Goal: Transaction & Acquisition: Purchase product/service

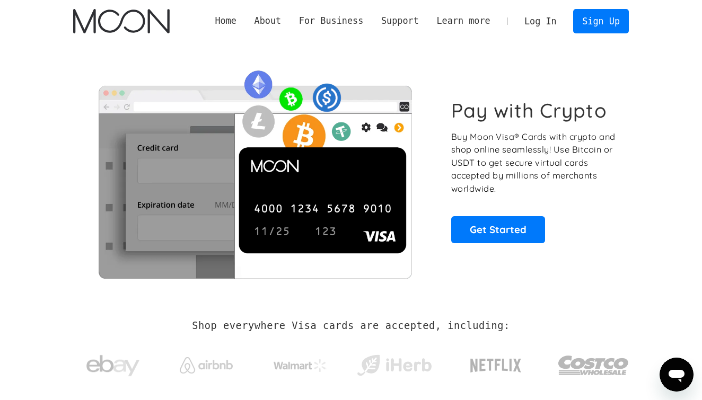
click at [537, 24] on link "Log In" at bounding box center [540, 21] width 50 height 23
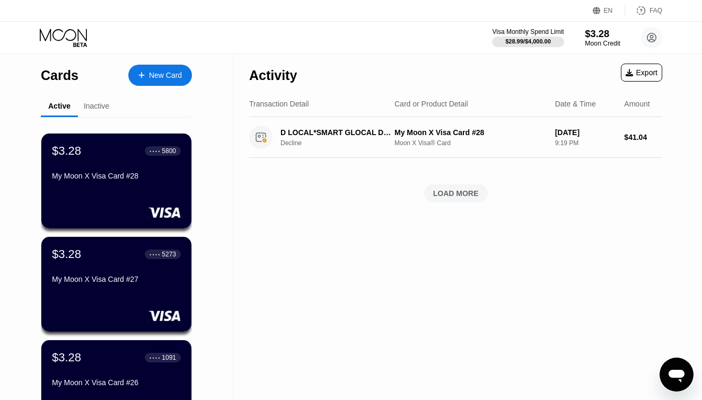
click at [611, 36] on div "$3.28" at bounding box center [603, 33] width 36 height 11
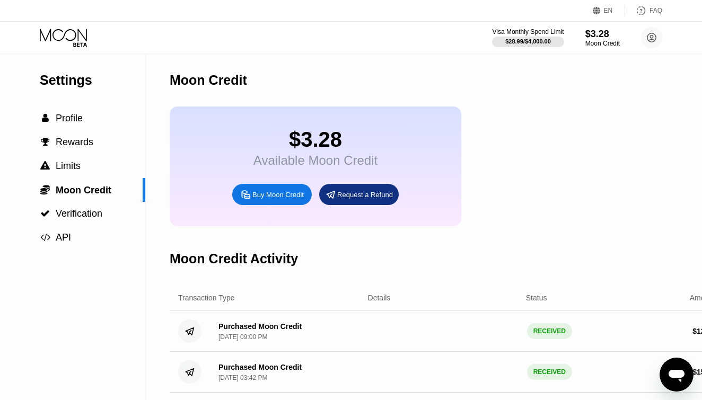
click at [296, 194] on div "Buy Moon Credit" at bounding box center [277, 194] width 51 height 9
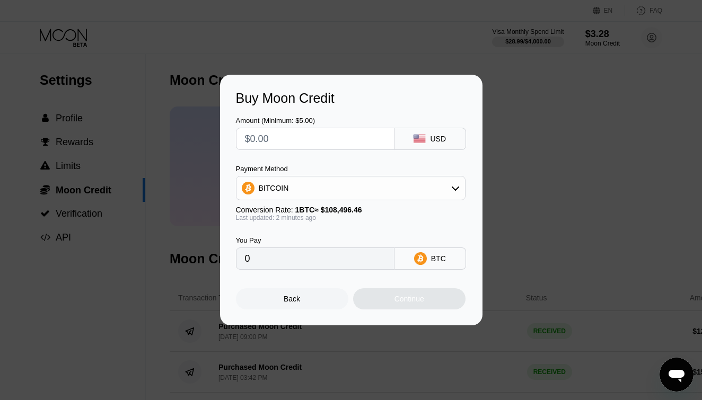
click at [271, 130] on input "text" at bounding box center [315, 138] width 141 height 21
type input "$1"
type input "0.00000922"
type input "$18"
type input "0.00016596"
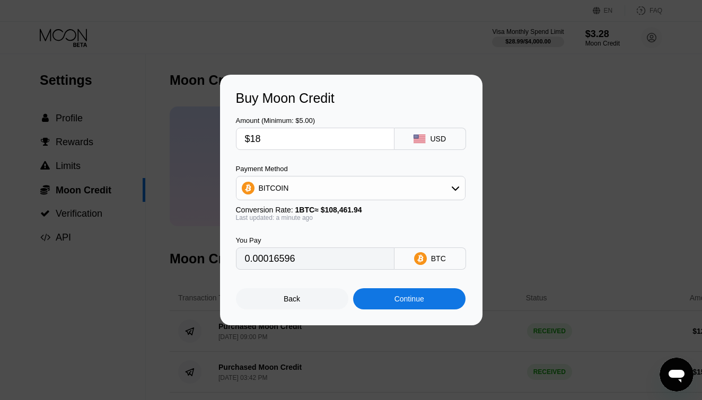
type input "$18"
click at [296, 291] on div "Back" at bounding box center [292, 299] width 112 height 21
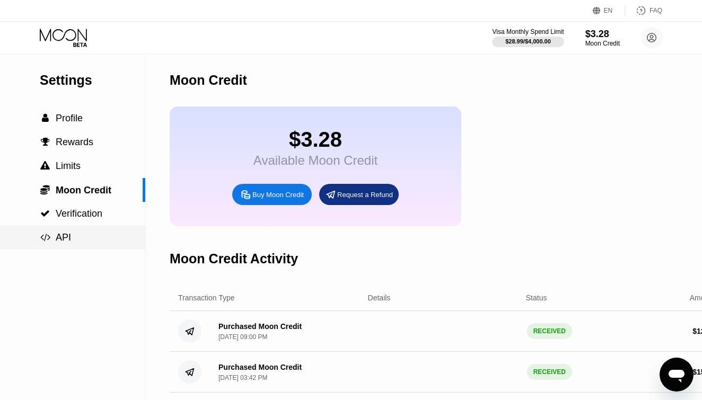
click at [51, 244] on div " API" at bounding box center [72, 238] width 145 height 24
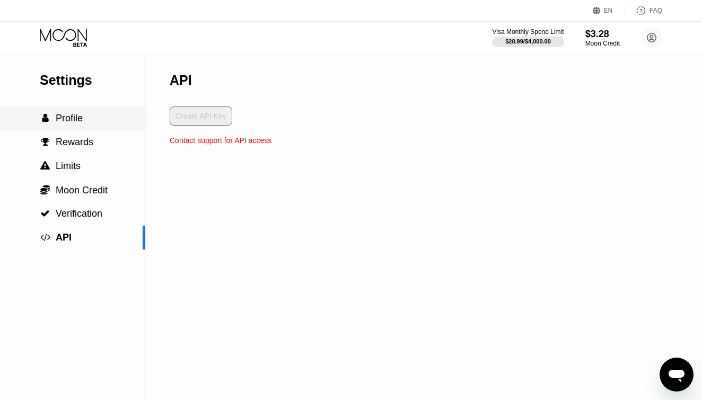
click at [72, 119] on span "Profile" at bounding box center [69, 118] width 27 height 11
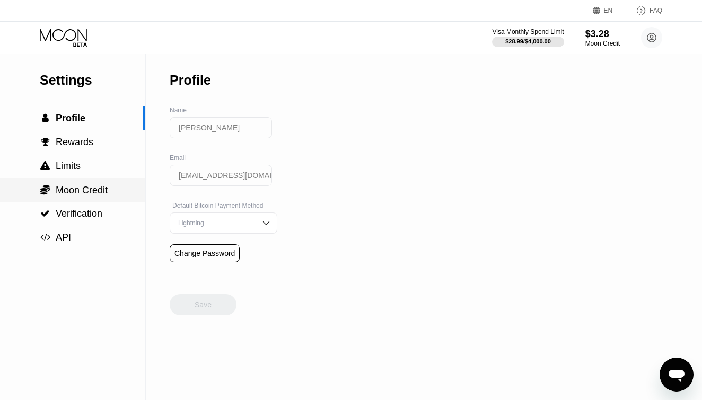
click at [86, 185] on span "Moon Credit" at bounding box center [82, 190] width 52 height 11
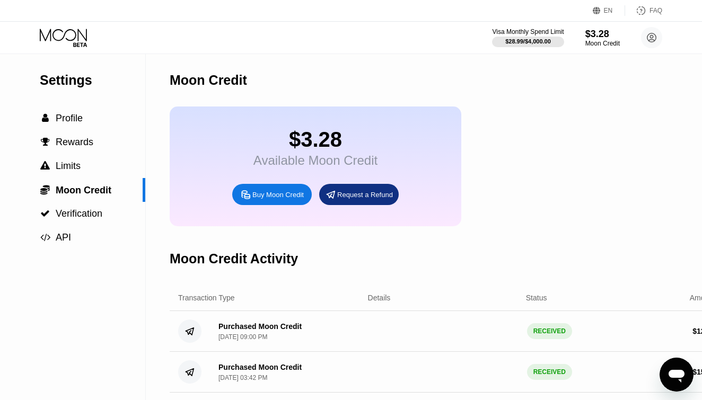
click at [296, 205] on div "Buy Moon Credit" at bounding box center [272, 194] width 80 height 21
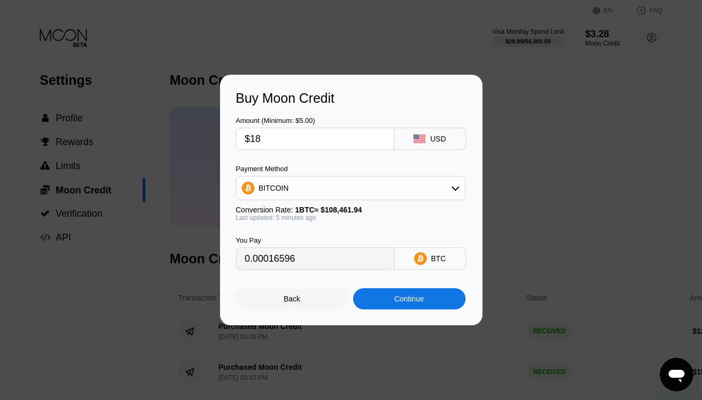
type input "0.00016592"
click at [417, 303] on div "Continue" at bounding box center [410, 299] width 30 height 8
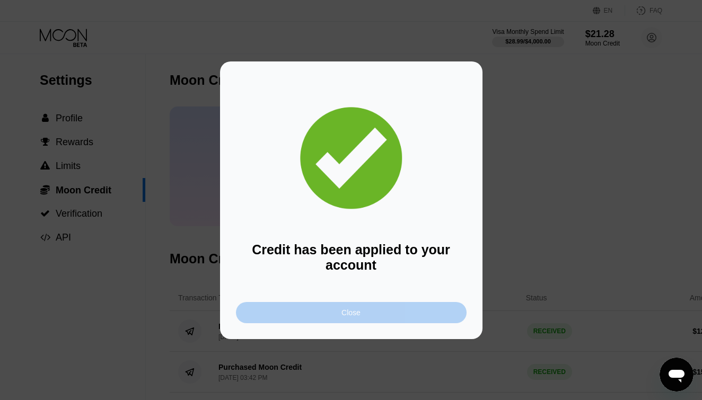
click at [417, 305] on div "Close" at bounding box center [351, 312] width 231 height 21
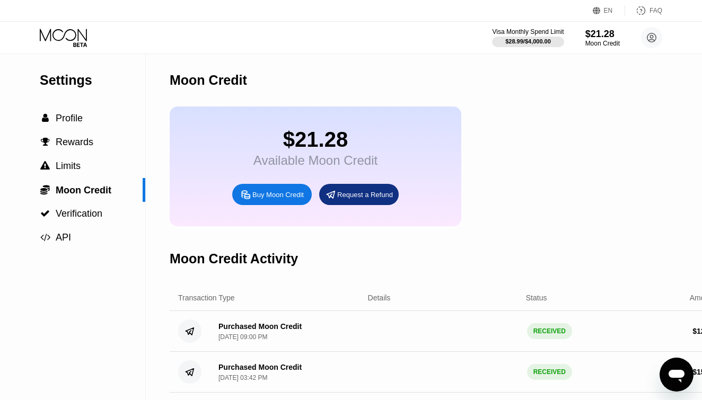
click at [74, 47] on icon at bounding box center [64, 38] width 49 height 19
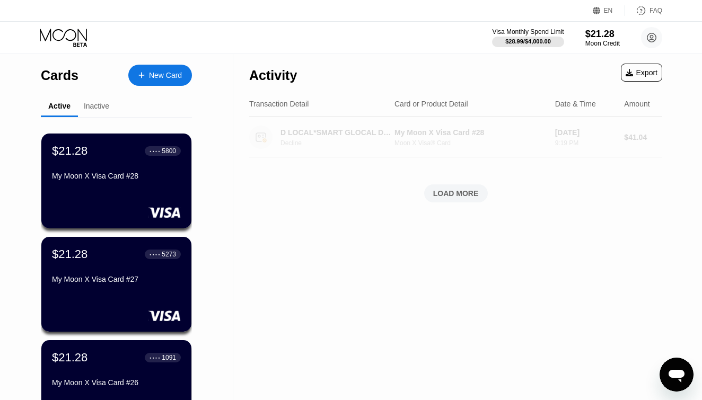
click at [379, 139] on div "Decline" at bounding box center [342, 142] width 123 height 7
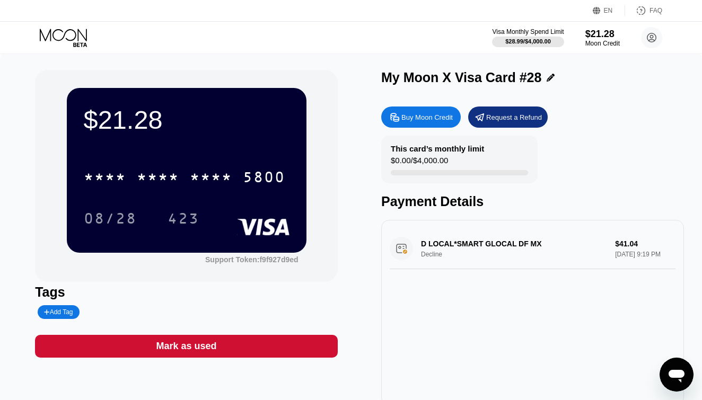
click at [555, 241] on div "D LOCAL*SMART GLOCAL DF MX Decline $41.04 Sep 25, 2025 9:19 PM" at bounding box center [533, 249] width 286 height 41
click at [489, 252] on div "D LOCAL*SMART GLOCAL DF MX Decline $41.04 Sep 25, 2025 9:19 PM" at bounding box center [533, 249] width 286 height 41
click at [61, 36] on icon at bounding box center [64, 38] width 49 height 19
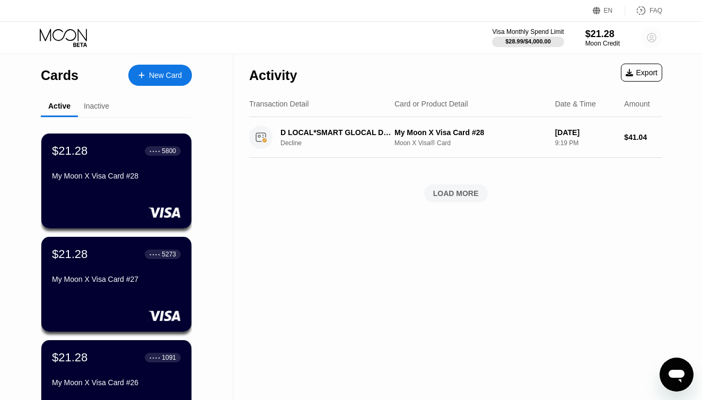
click at [653, 34] on circle at bounding box center [651, 37] width 21 height 21
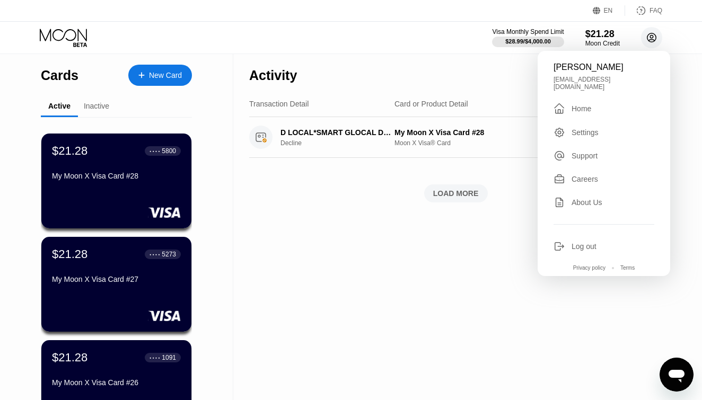
click at [652, 33] on icon at bounding box center [652, 37] width 9 height 9
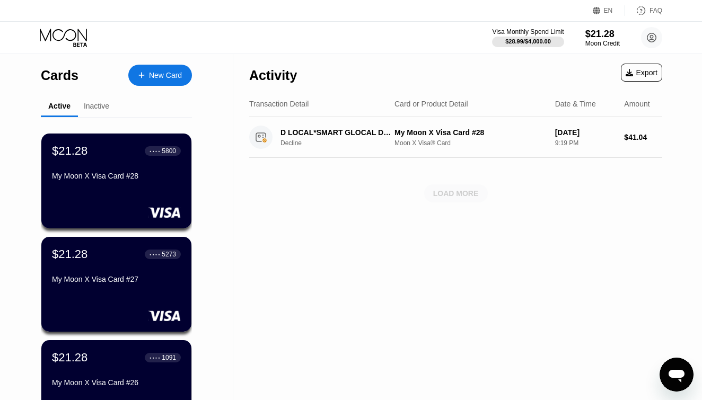
click at [442, 191] on div "LOAD MORE" at bounding box center [456, 194] width 46 height 10
click at [441, 189] on div "LOAD MORE" at bounding box center [456, 194] width 46 height 10
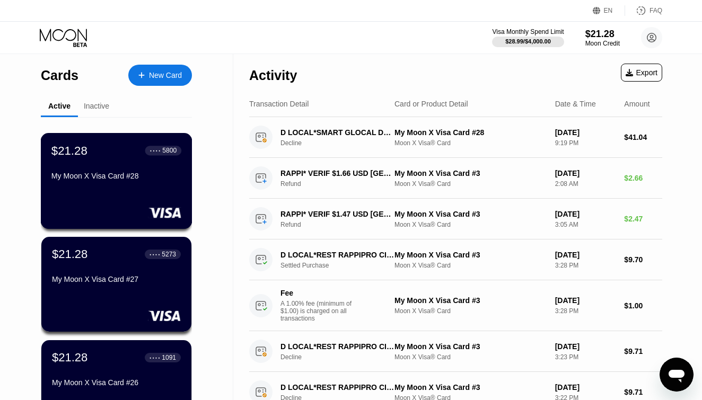
click at [155, 210] on rect at bounding box center [164, 212] width 33 height 11
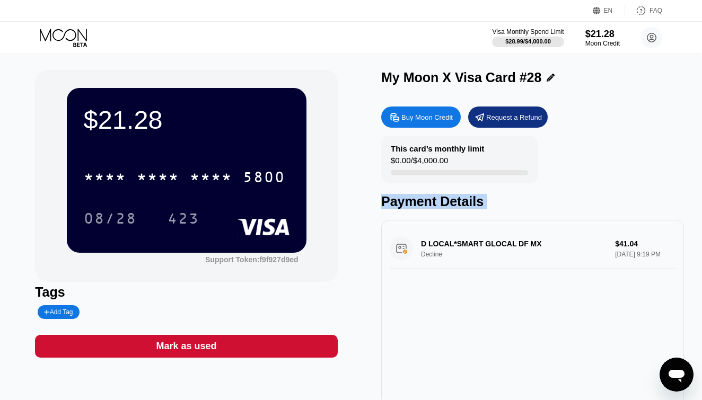
drag, startPoint x: 458, startPoint y: 247, endPoint x: 655, endPoint y: -10, distance: 324.1
click at [655, 0] on html "EN Language Select an item Save FAQ Visa Monthly Spend Limit $28.99 / $4,000.00…" at bounding box center [351, 200] width 702 height 400
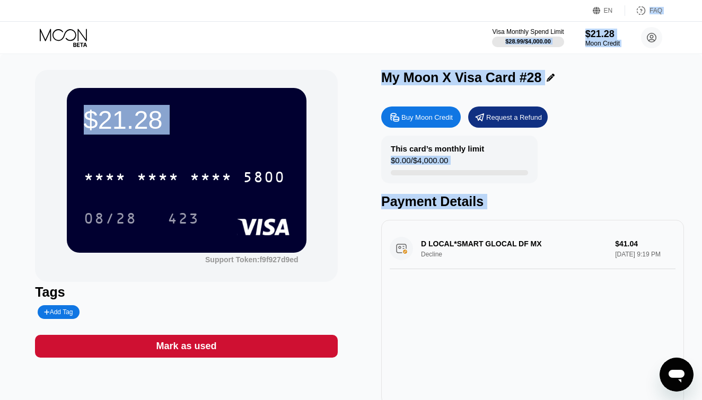
click at [269, 163] on div "* * * * * * * * * * * * 5800" at bounding box center [187, 174] width 206 height 36
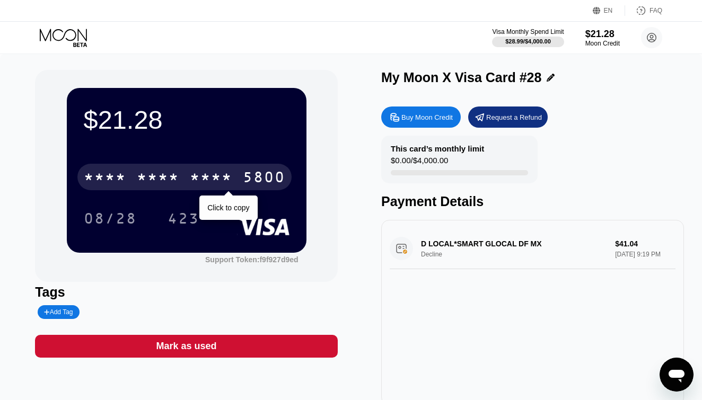
click at [259, 183] on div "5800" at bounding box center [264, 178] width 42 height 17
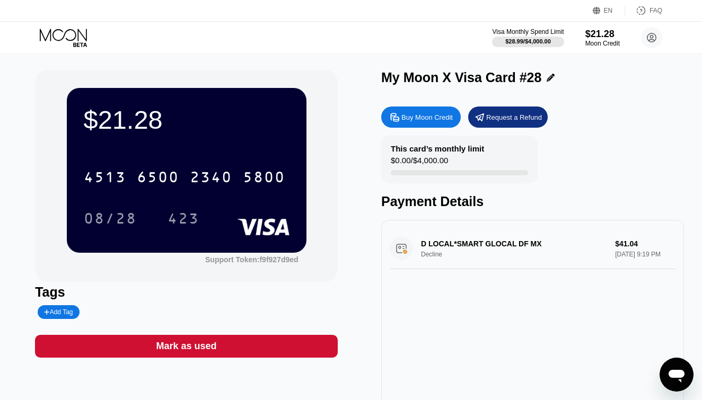
click at [269, 193] on div "4513 6500 2340 5800 08/28 423" at bounding box center [187, 187] width 206 height 63
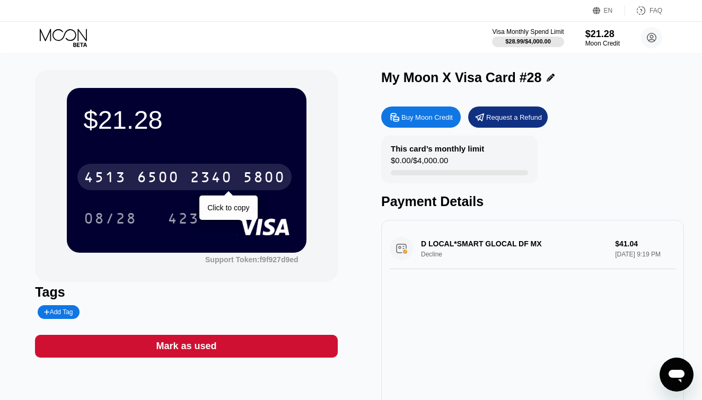
click at [270, 188] on div "4513 6500 2340 5800" at bounding box center [184, 177] width 214 height 27
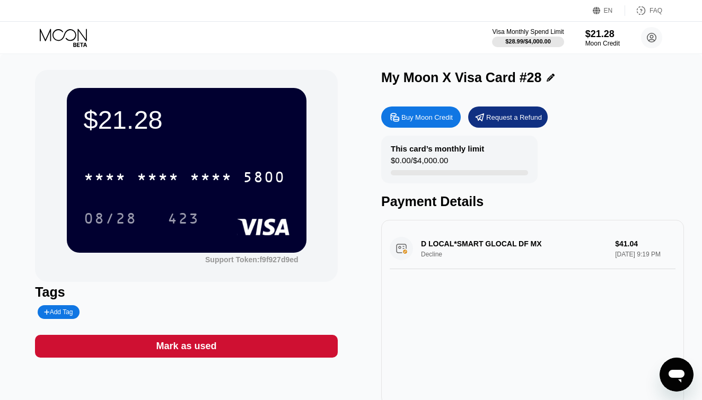
click at [64, 33] on icon at bounding box center [64, 38] width 49 height 19
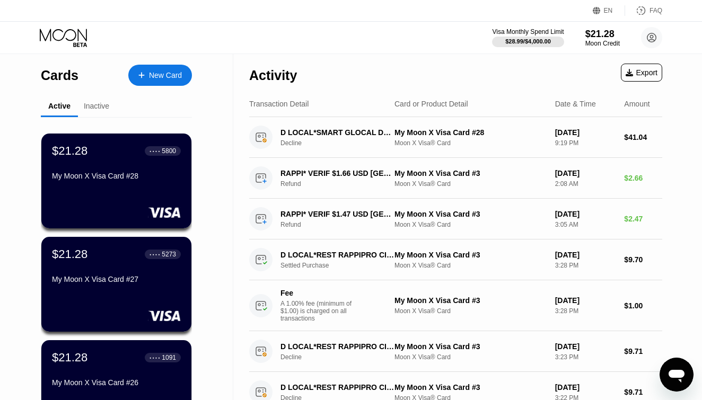
click at [558, 94] on div "Transaction Detail Card or Product Detail Date & Time Amount" at bounding box center [455, 104] width 413 height 26
click at [168, 71] on div "New Card" at bounding box center [165, 75] width 33 height 9
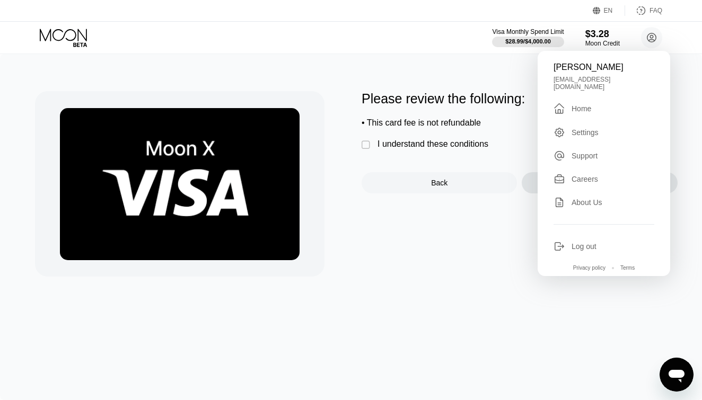
click at [493, 110] on div "Please review the following: • This card fee is not refundable  I understand t…" at bounding box center [520, 142] width 316 height 102
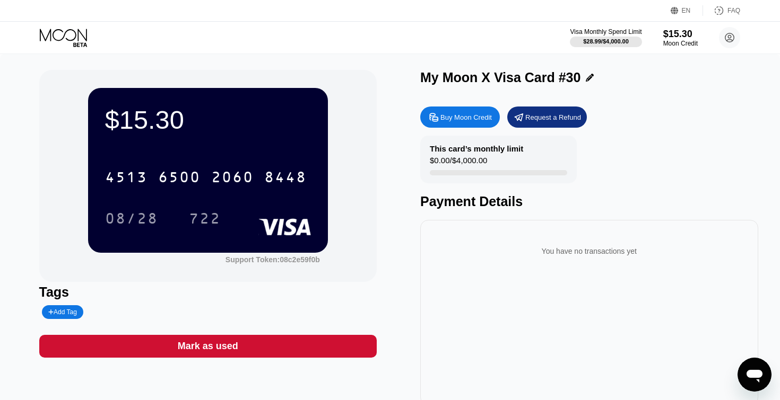
click at [74, 25] on div "Visa Monthly Spend Limit $28.99 / $4,000.00 $15.30 Moon Credit Ko Lu kolu.kanma…" at bounding box center [390, 38] width 780 height 32
click at [76, 41] on icon at bounding box center [64, 38] width 49 height 19
